Goal: Navigation & Orientation: Find specific page/section

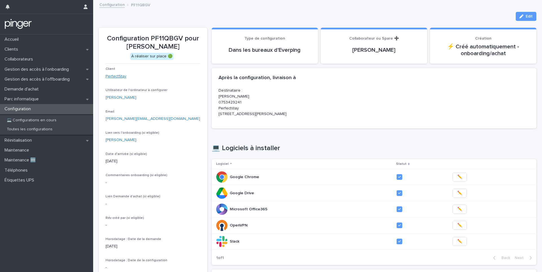
click at [115, 76] on link "PerfectStay" at bounding box center [116, 76] width 21 height 6
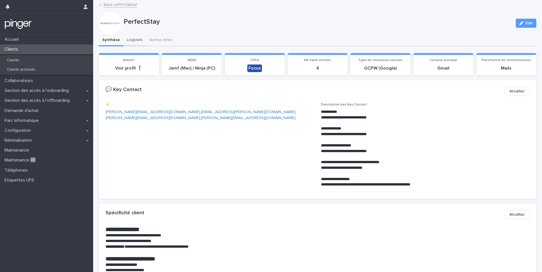
click at [134, 43] on button "Logiciels" at bounding box center [134, 40] width 23 height 12
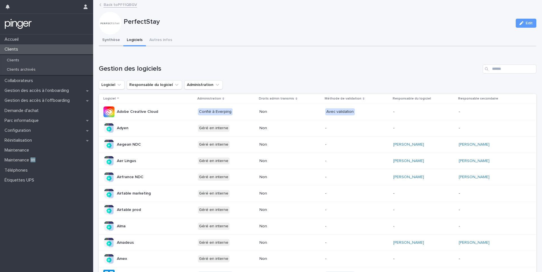
click at [112, 46] on button "Synthèse" at bounding box center [111, 40] width 25 height 12
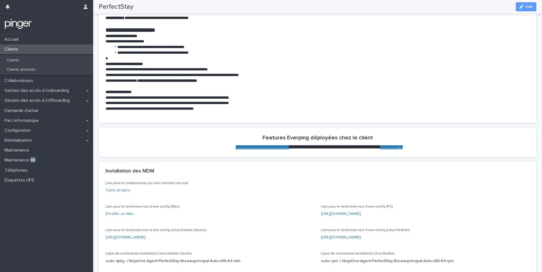
scroll to position [178, 0]
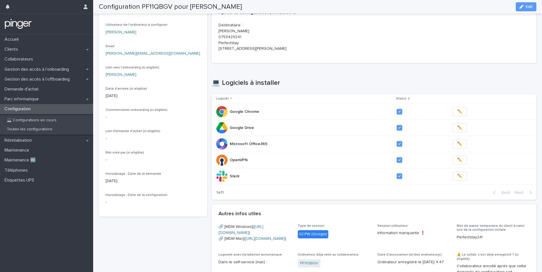
scroll to position [114, 0]
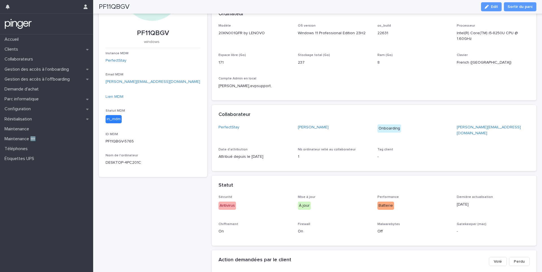
scroll to position [75, 0]
